Goal: Information Seeking & Learning: Learn about a topic

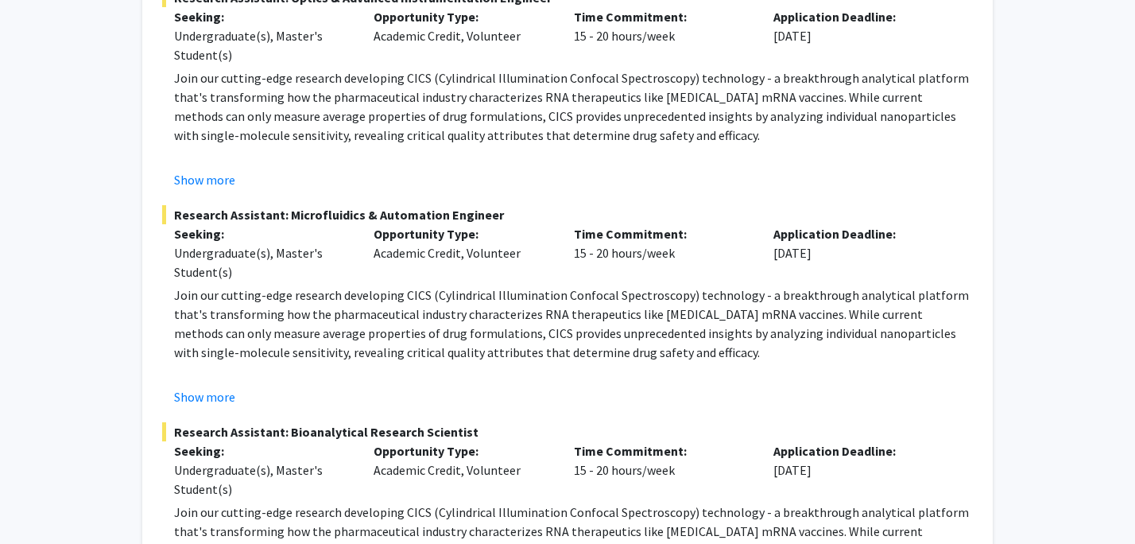
scroll to position [474, 0]
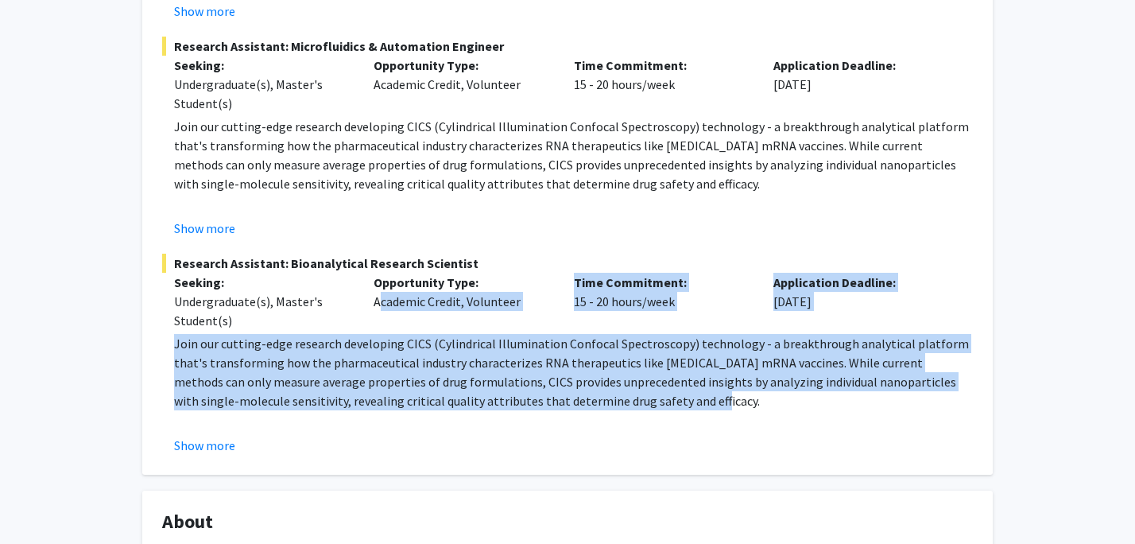
drag, startPoint x: 365, startPoint y: 304, endPoint x: 568, endPoint y: 399, distance: 224.4
click at [568, 399] on div "Research Assistant: Bioanalytical Research Scientist Seeking: Undergraduate(s),…" at bounding box center [567, 354] width 811 height 201
click at [568, 399] on p "Join our cutting-edge research developing CICS (Cylindrical Illumination Confoc…" at bounding box center [573, 372] width 799 height 76
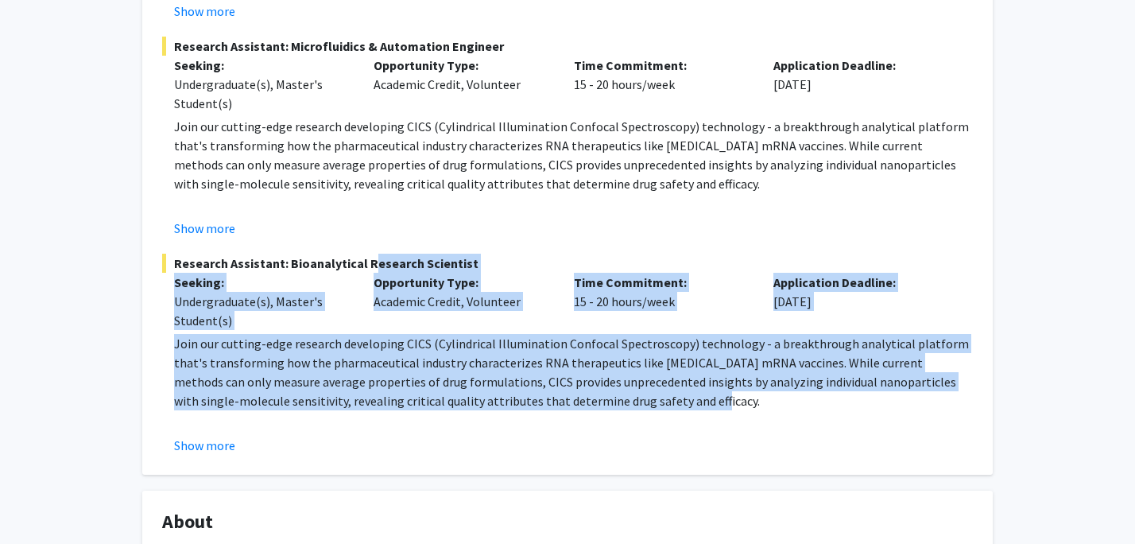
drag, startPoint x: 574, startPoint y: 400, endPoint x: 362, endPoint y: 272, distance: 247.9
click at [362, 272] on div "Research Assistant: Bioanalytical Research Scientist Seeking: Undergraduate(s),…" at bounding box center [567, 354] width 811 height 201
click at [362, 273] on div "Opportunity Type: Academic Credit, Volunteer" at bounding box center [462, 301] width 200 height 57
drag, startPoint x: 329, startPoint y: 260, endPoint x: 553, endPoint y: 397, distance: 262.6
click at [553, 397] on div "Research Assistant: Bioanalytical Research Scientist Seeking: Undergraduate(s),…" at bounding box center [567, 354] width 811 height 201
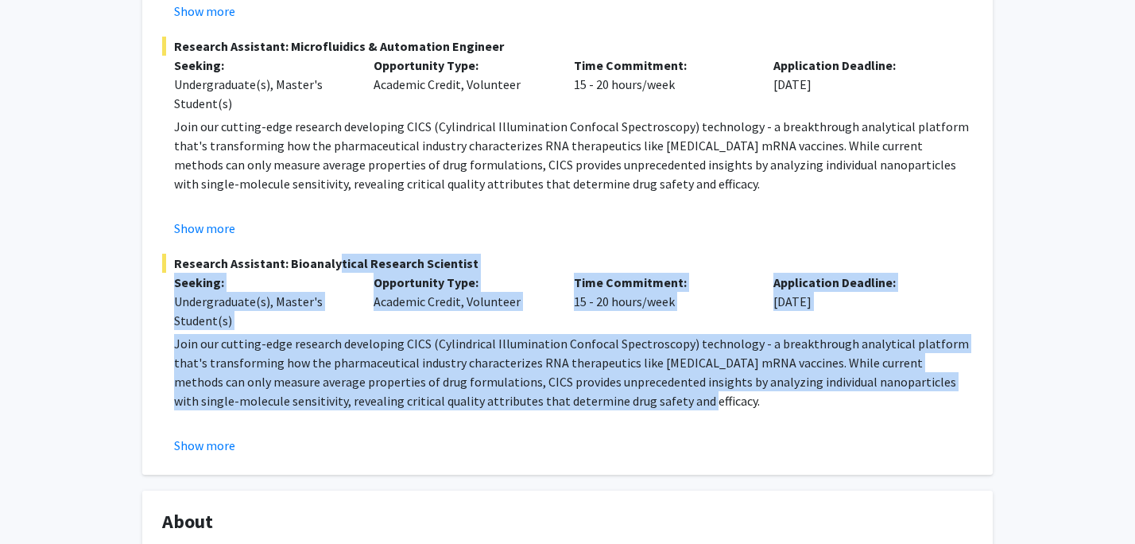
click at [553, 397] on p "Join our cutting-edge research developing CICS (Cylindrical Illumination Confoc…" at bounding box center [573, 372] width 799 height 76
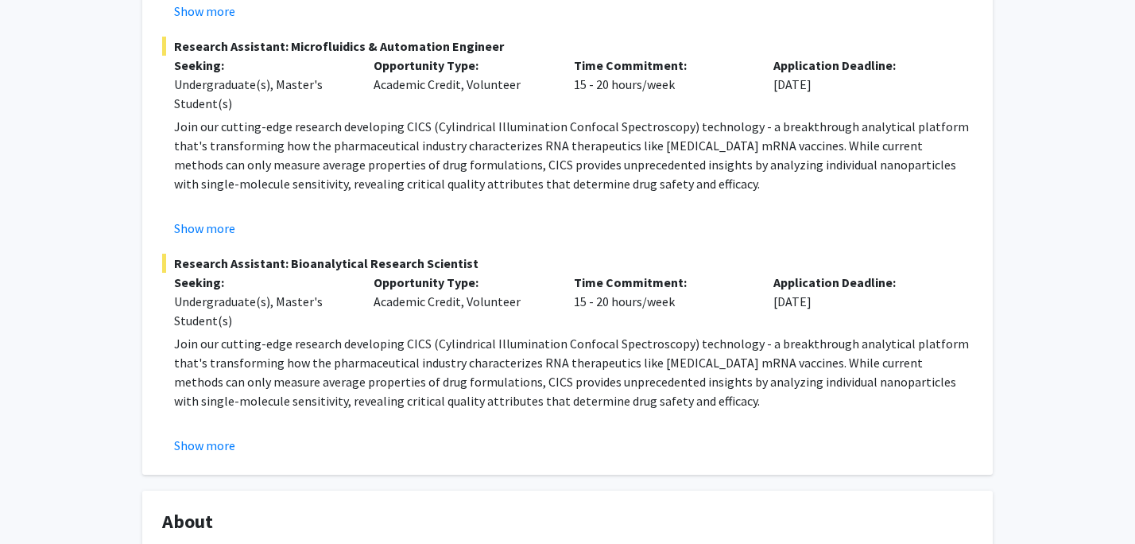
drag, startPoint x: 590, startPoint y: 405, endPoint x: 403, endPoint y: 321, distance: 204.9
click at [403, 324] on div "Research Assistant: Bioanalytical Research Scientist Seeking: Undergraduate(s),…" at bounding box center [567, 354] width 811 height 201
click at [403, 320] on div "Opportunity Type: Academic Credit, Volunteer" at bounding box center [462, 301] width 200 height 57
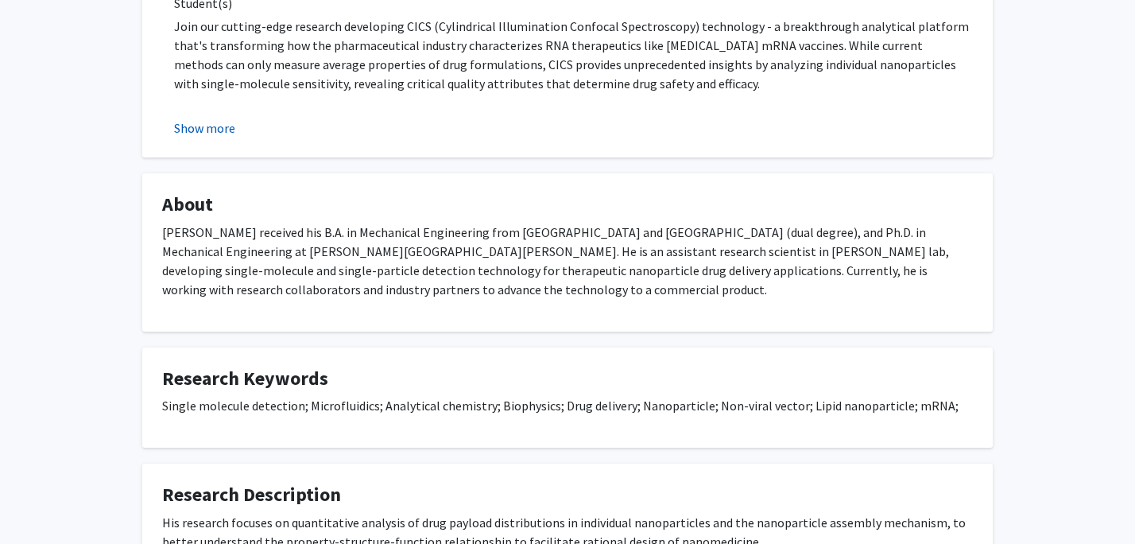
click at [221, 126] on button "Show more" at bounding box center [204, 127] width 61 height 19
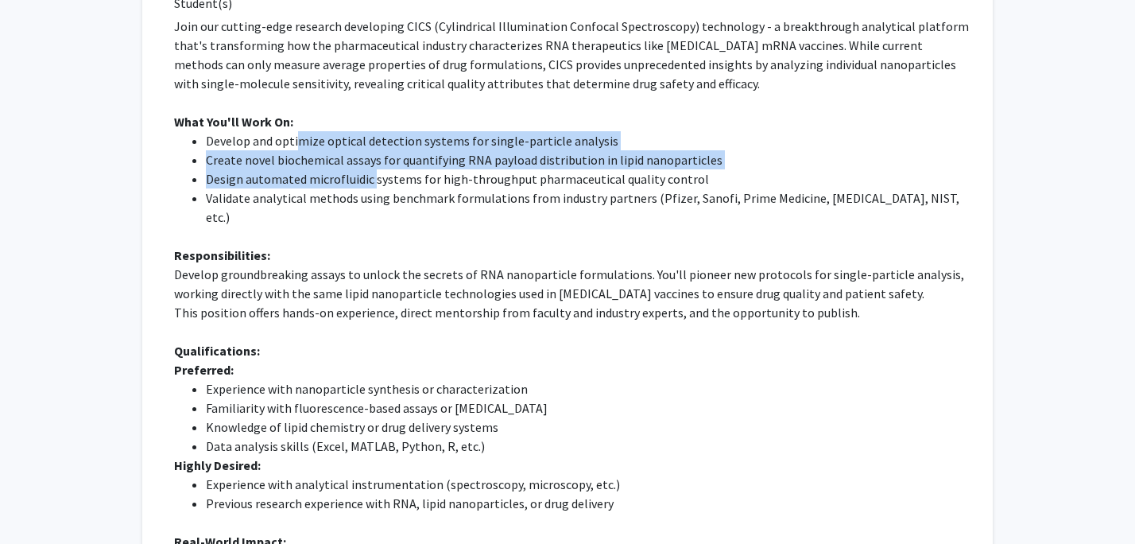
drag, startPoint x: 374, startPoint y: 176, endPoint x: 297, endPoint y: 138, distance: 86.4
click at [297, 138] on ul "Develop and optimize optical detection systems for single-particle analysis Cre…" at bounding box center [573, 178] width 799 height 95
click at [297, 138] on li "Develop and optimize optical detection systems for single-particle analysis" at bounding box center [589, 140] width 767 height 19
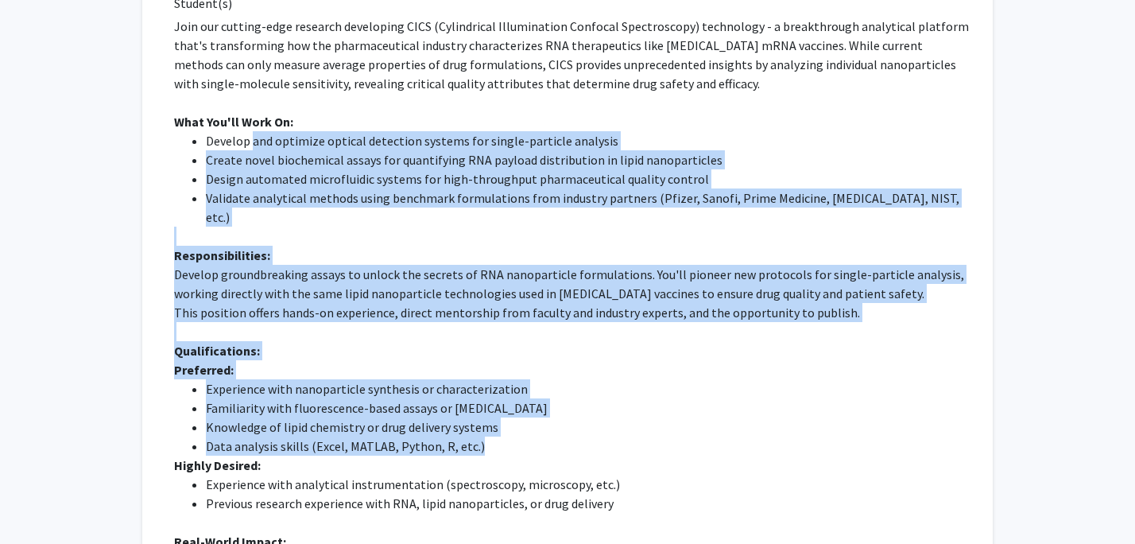
drag, startPoint x: 254, startPoint y: 145, endPoint x: 514, endPoint y: 427, distance: 384.2
click at [515, 427] on div "Join our cutting-edge research developing CICS (Cylindrical Illumination Confoc…" at bounding box center [573, 332] width 799 height 630
click at [514, 436] on li "Data analysis skills (Excel, MATLAB, Python, R, etc.)" at bounding box center [589, 445] width 767 height 19
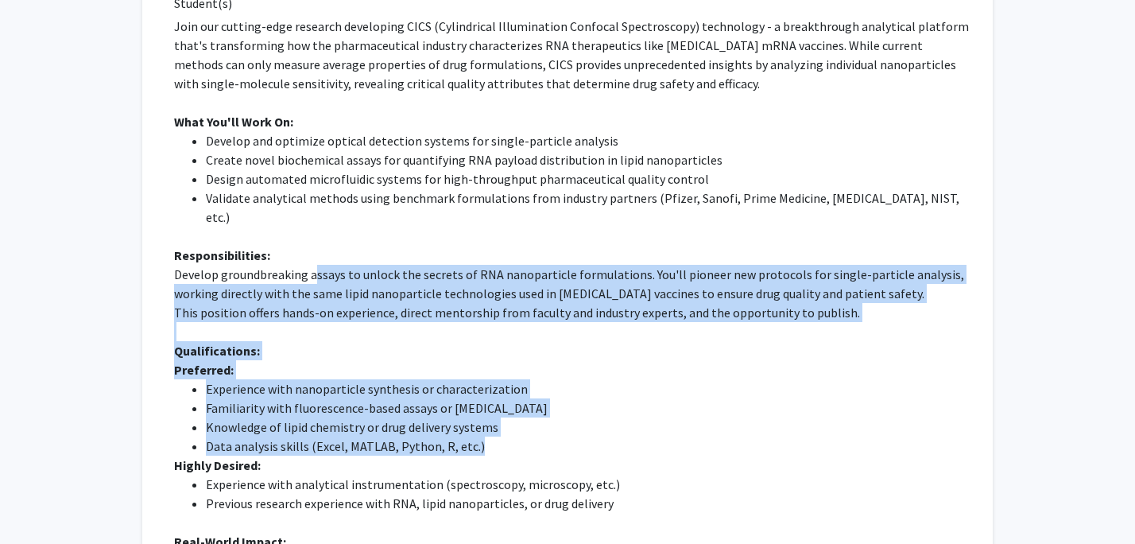
drag, startPoint x: 434, startPoint y: 399, endPoint x: 311, endPoint y: 247, distance: 195.5
click at [311, 247] on div "Join our cutting-edge research developing CICS (Cylindrical Illumination Confoc…" at bounding box center [573, 332] width 799 height 630
drag, startPoint x: 311, startPoint y: 247, endPoint x: 250, endPoint y: 248, distance: 60.4
click at [311, 265] on p "Develop groundbreaking assays to unlock the secrets of RNA nanoparticle formula…" at bounding box center [573, 284] width 799 height 38
drag, startPoint x: 250, startPoint y: 248, endPoint x: 514, endPoint y: 444, distance: 329.6
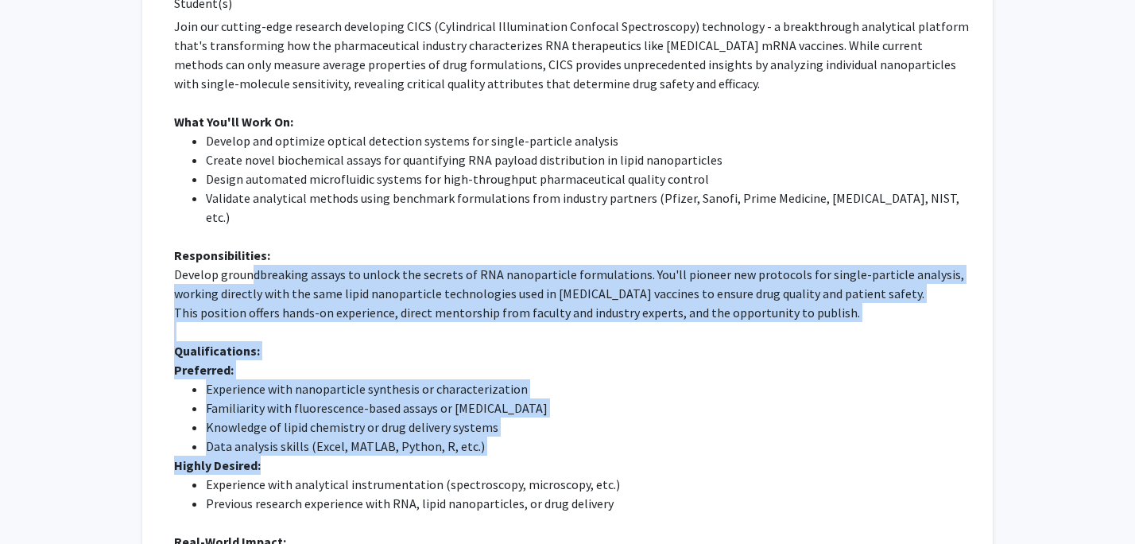
click at [515, 444] on div "Join our cutting-edge research developing CICS (Cylindrical Illumination Confoc…" at bounding box center [573, 332] width 799 height 630
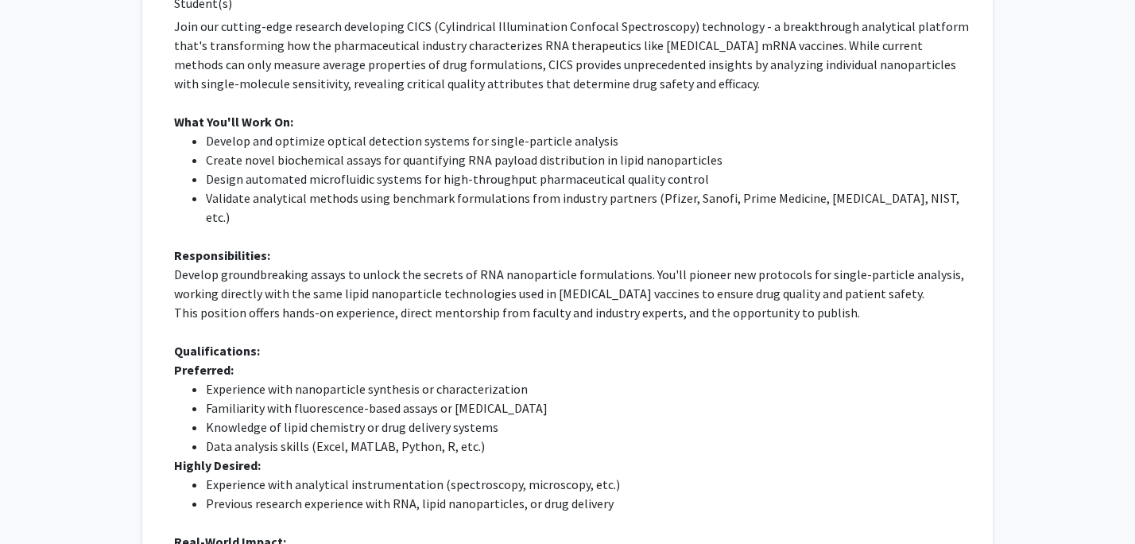
drag, startPoint x: 514, startPoint y: 444, endPoint x: 514, endPoint y: 453, distance: 8.7
click at [514, 456] on p "Highly Desired:" at bounding box center [573, 465] width 799 height 19
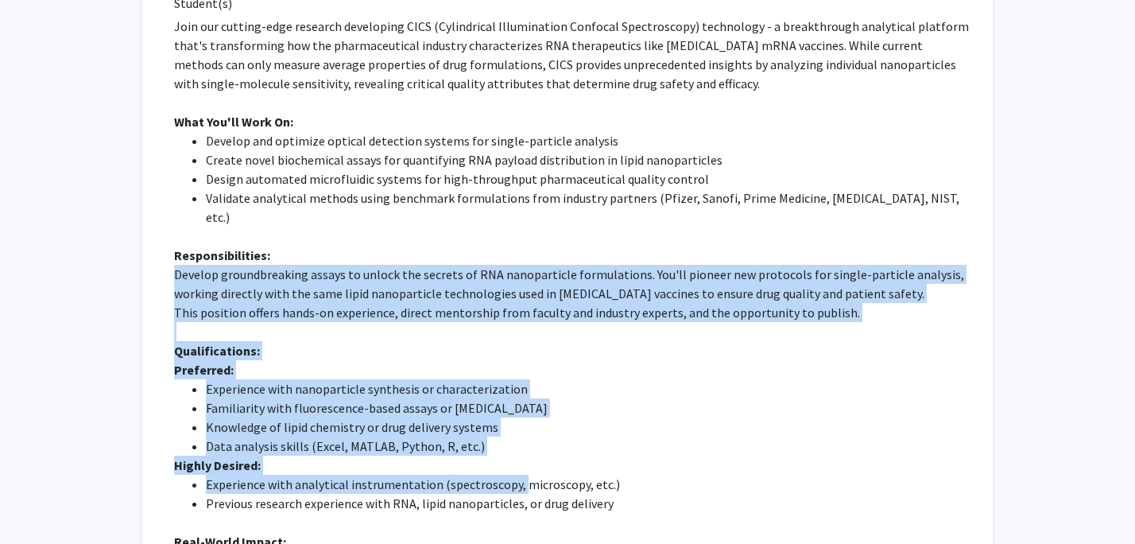
drag, startPoint x: 514, startPoint y: 458, endPoint x: 378, endPoint y: 243, distance: 254.1
click at [378, 243] on div "Join our cutting-edge research developing CICS (Cylindrical Illumination Confoc…" at bounding box center [573, 332] width 799 height 630
click at [378, 246] on p "Responsibilities:" at bounding box center [573, 255] width 799 height 19
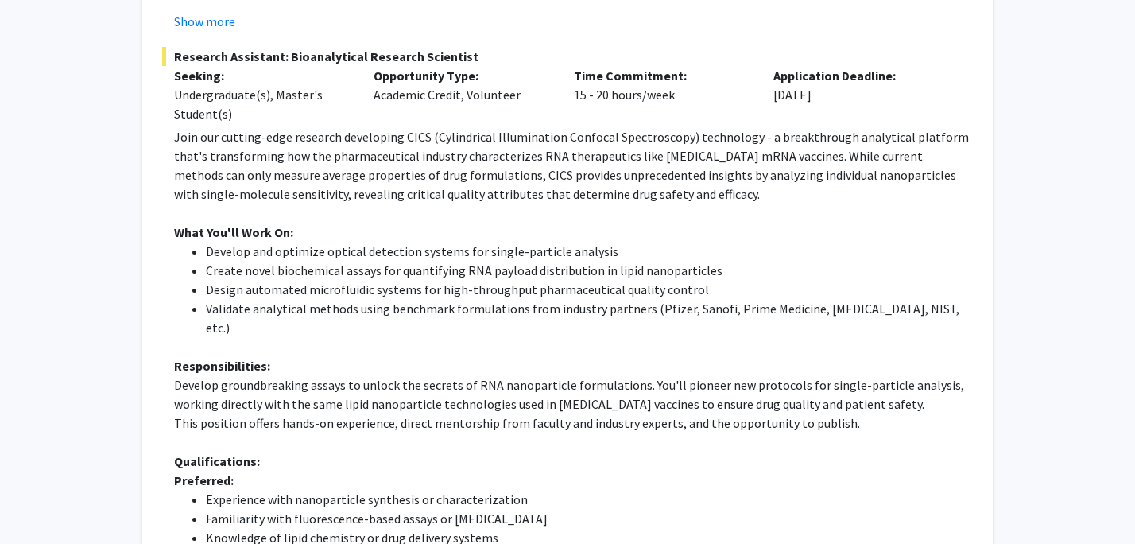
scroll to position [0, 0]
